Goal: Download file/media

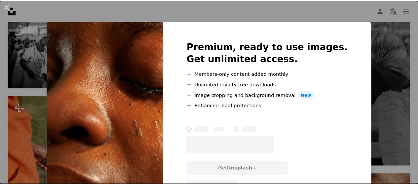
scroll to position [9614, 0]
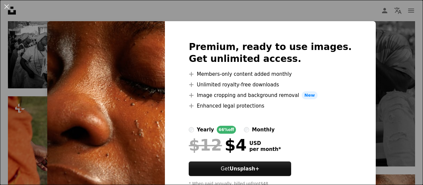
click at [141, 102] on img at bounding box center [106, 116] width 118 height 190
click at [384, 70] on div "An X shape Premium, ready to use images. Get unlimited access. A plus sign Memb…" at bounding box center [211, 92] width 423 height 185
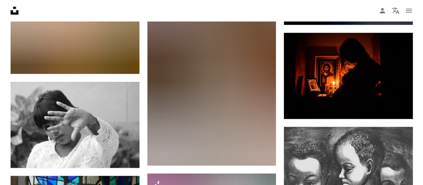
scroll to position [11729, 0]
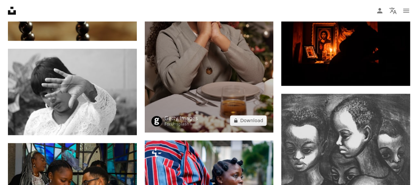
click at [221, 78] on img at bounding box center [209, 35] width 129 height 193
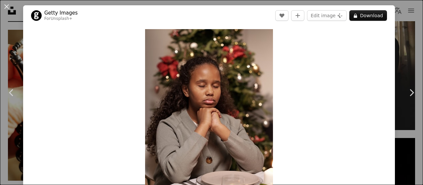
click at [16, 24] on div "An X shape Chevron left Chevron right Getty Images For Unsplash+ A heart A plus…" at bounding box center [211, 92] width 423 height 185
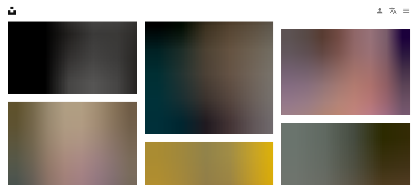
scroll to position [13084, 0]
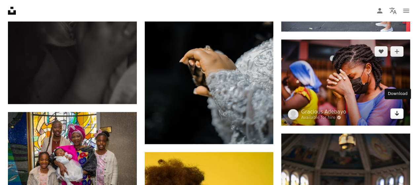
click at [395, 111] on icon "Download" at bounding box center [397, 113] width 4 height 5
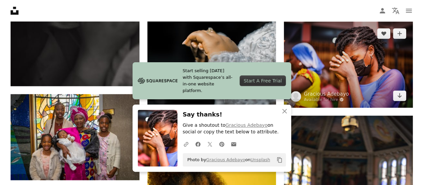
scroll to position [13117, 0]
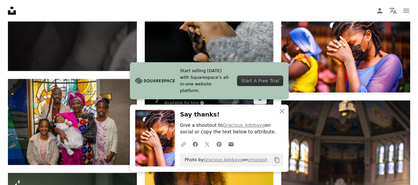
click at [237, 53] on img at bounding box center [209, 13] width 129 height 193
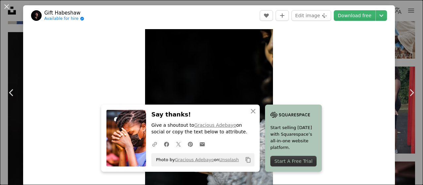
click at [23, 31] on div "Zoom in" at bounding box center [209, 125] width 372 height 199
click at [250, 110] on icon "An X shape" at bounding box center [253, 111] width 8 height 8
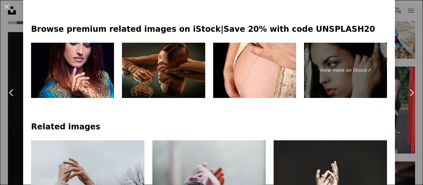
scroll to position [231, 0]
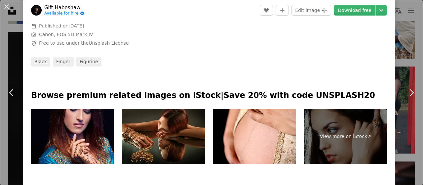
click at [17, 26] on div "An X shape Chevron left Chevron right Gift Habeshaw Available for hire A checkm…" at bounding box center [211, 92] width 423 height 185
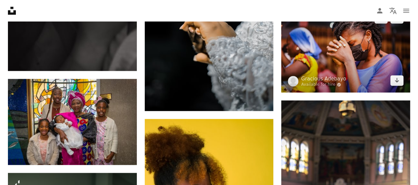
click at [350, 60] on img at bounding box center [345, 49] width 129 height 86
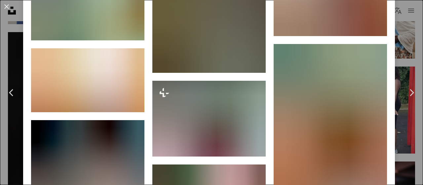
scroll to position [6986, 0]
